Goal: Transaction & Acquisition: Purchase product/service

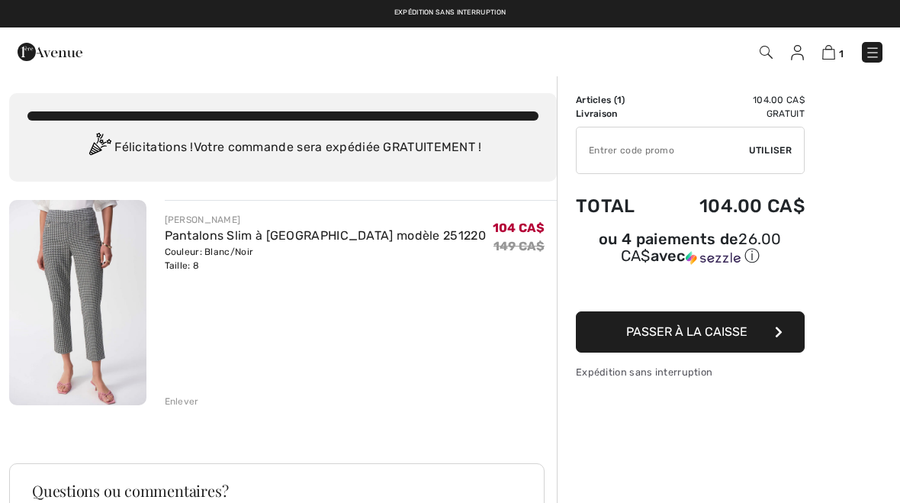
click at [94, 349] on img at bounding box center [77, 302] width 137 height 205
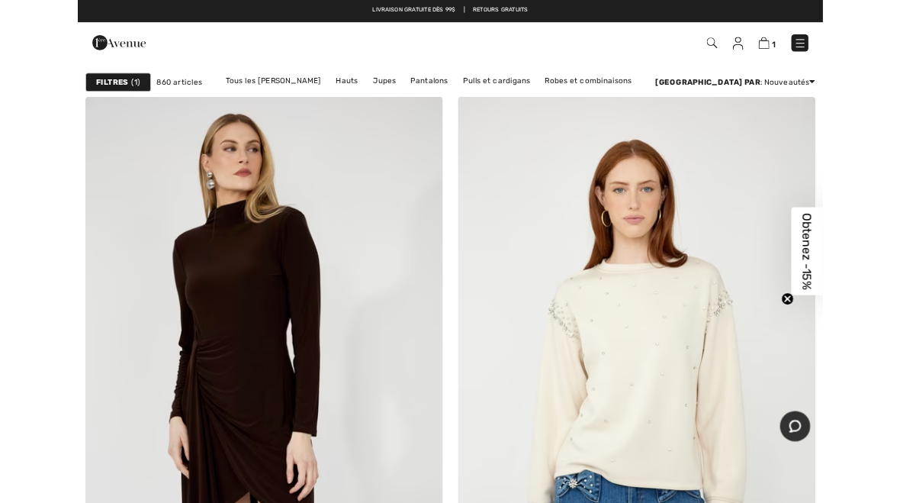
scroll to position [398, 0]
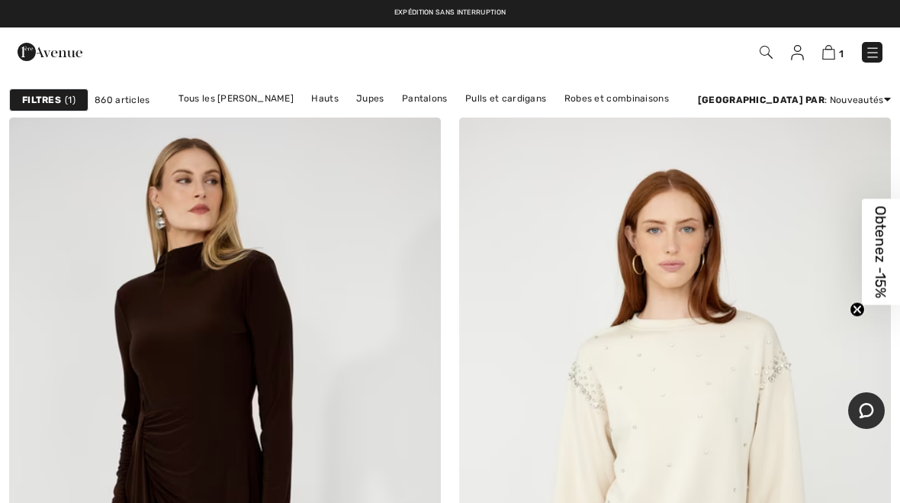
click at [396, 98] on link "Pantalons" at bounding box center [425, 99] width 61 height 20
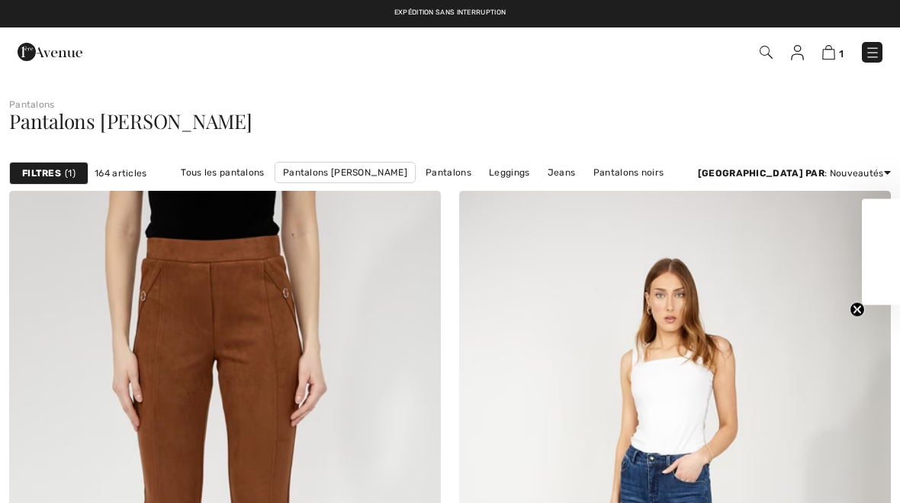
checkbox input "true"
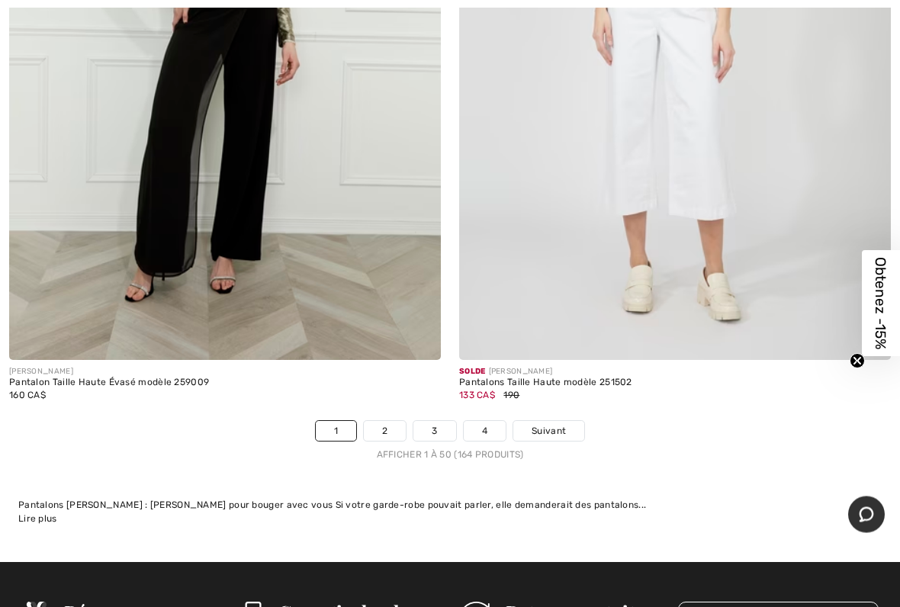
scroll to position [18264, 0]
click at [565, 424] on span "Suivant" at bounding box center [549, 431] width 34 height 14
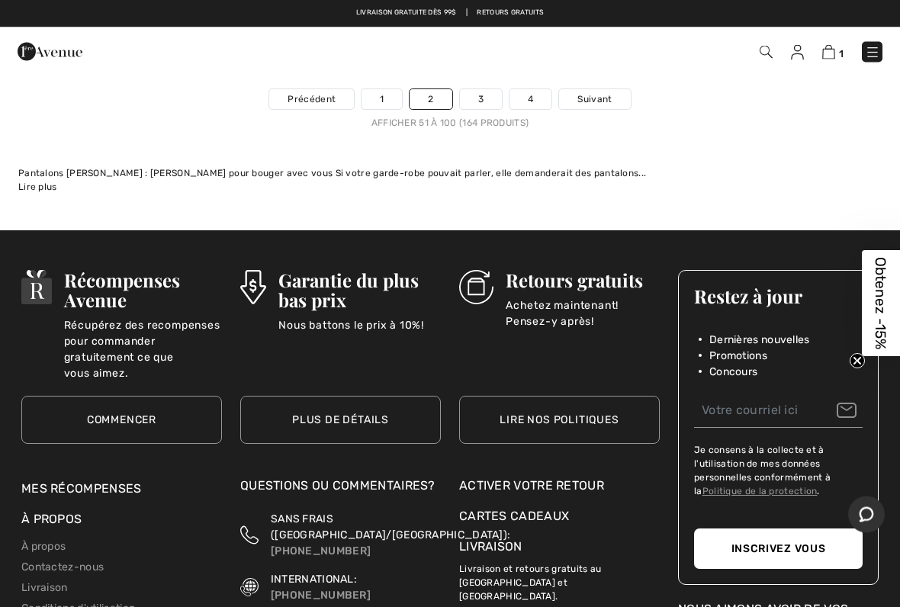
scroll to position [18610, 0]
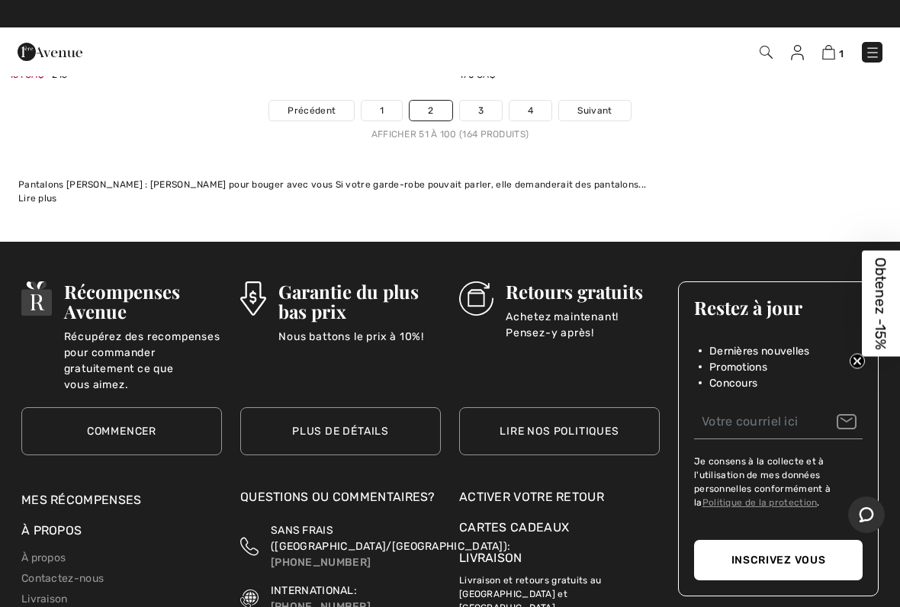
click at [490, 101] on link "3" at bounding box center [481, 111] width 42 height 20
click at [488, 101] on link "3" at bounding box center [481, 111] width 42 height 20
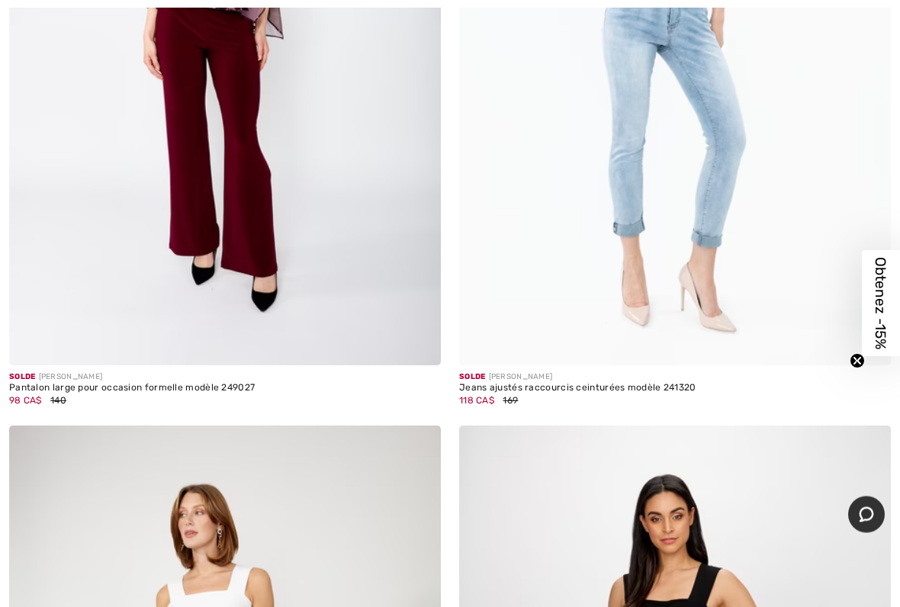
scroll to position [10024, 0]
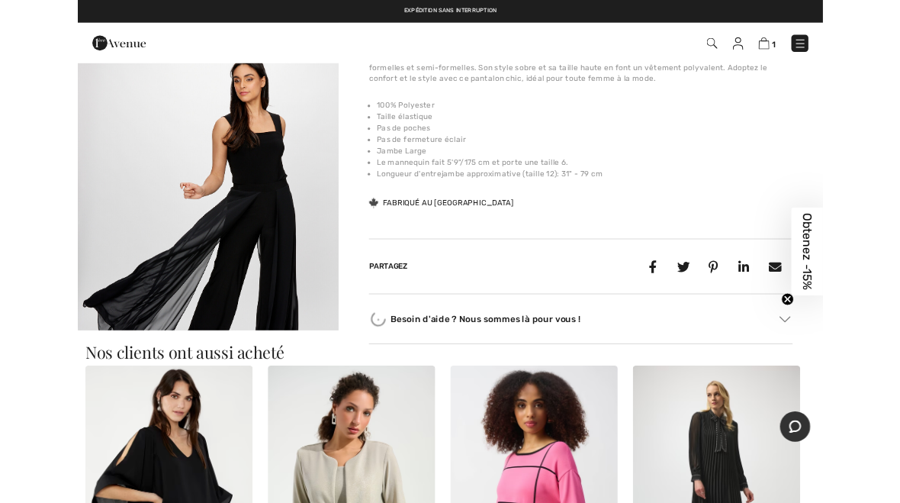
scroll to position [514, 0]
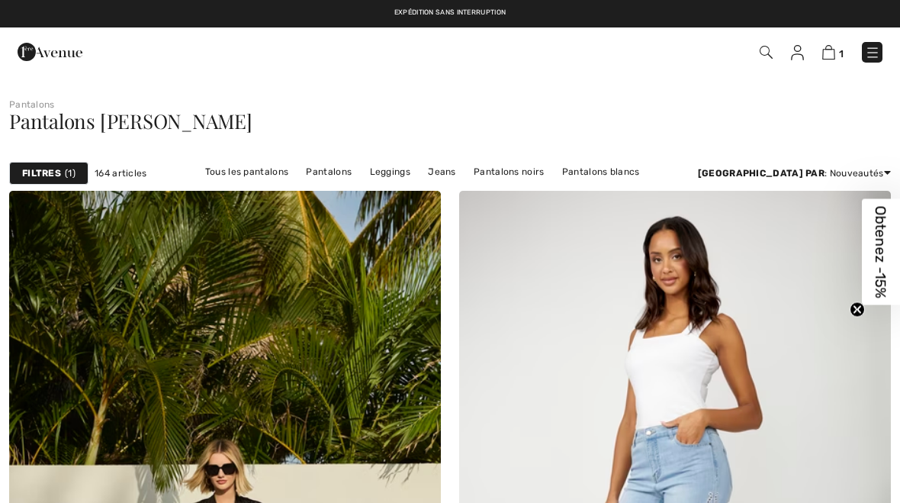
checkbox input "true"
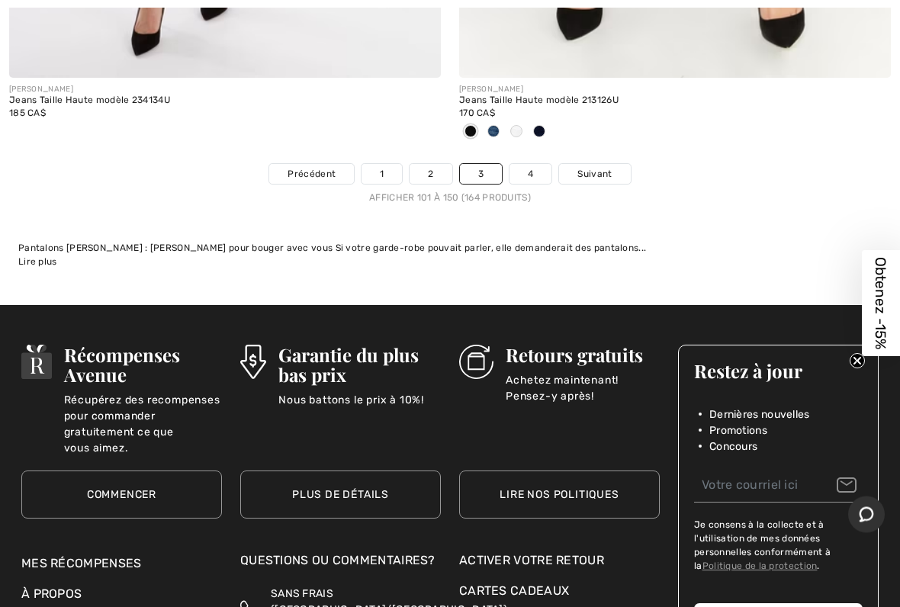
scroll to position [18522, 0]
click at [543, 164] on link "4" at bounding box center [531, 174] width 42 height 20
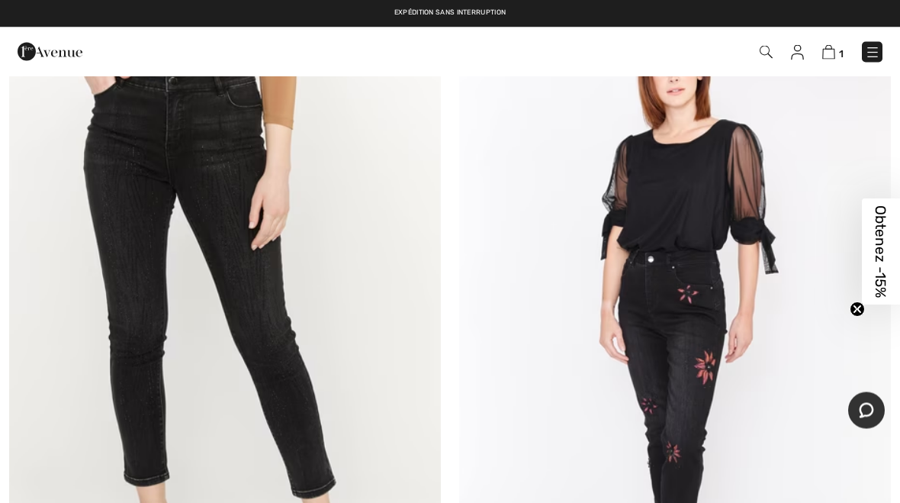
scroll to position [4572, 0]
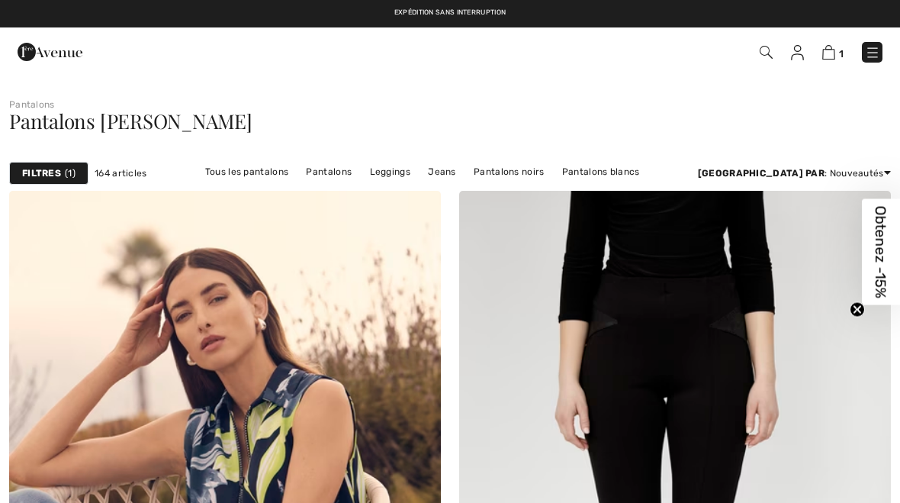
checkbox input "true"
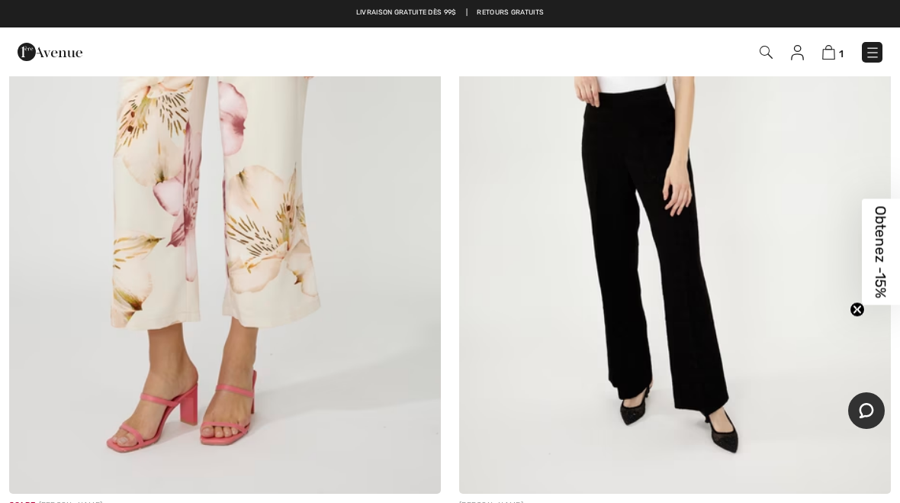
scroll to position [18155, 0]
